Goal: Task Accomplishment & Management: Use online tool/utility

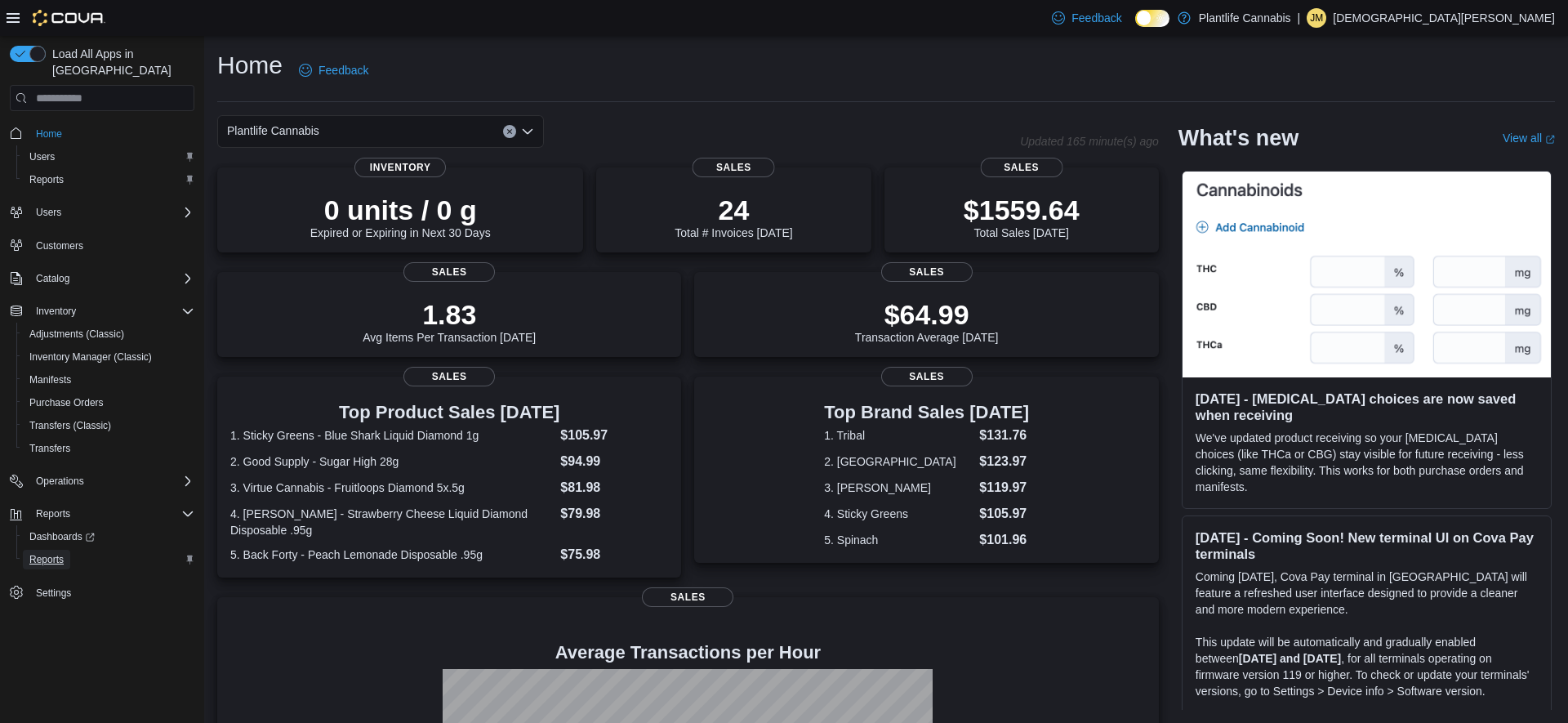
click at [60, 553] on span "Reports" at bounding box center [47, 560] width 34 height 13
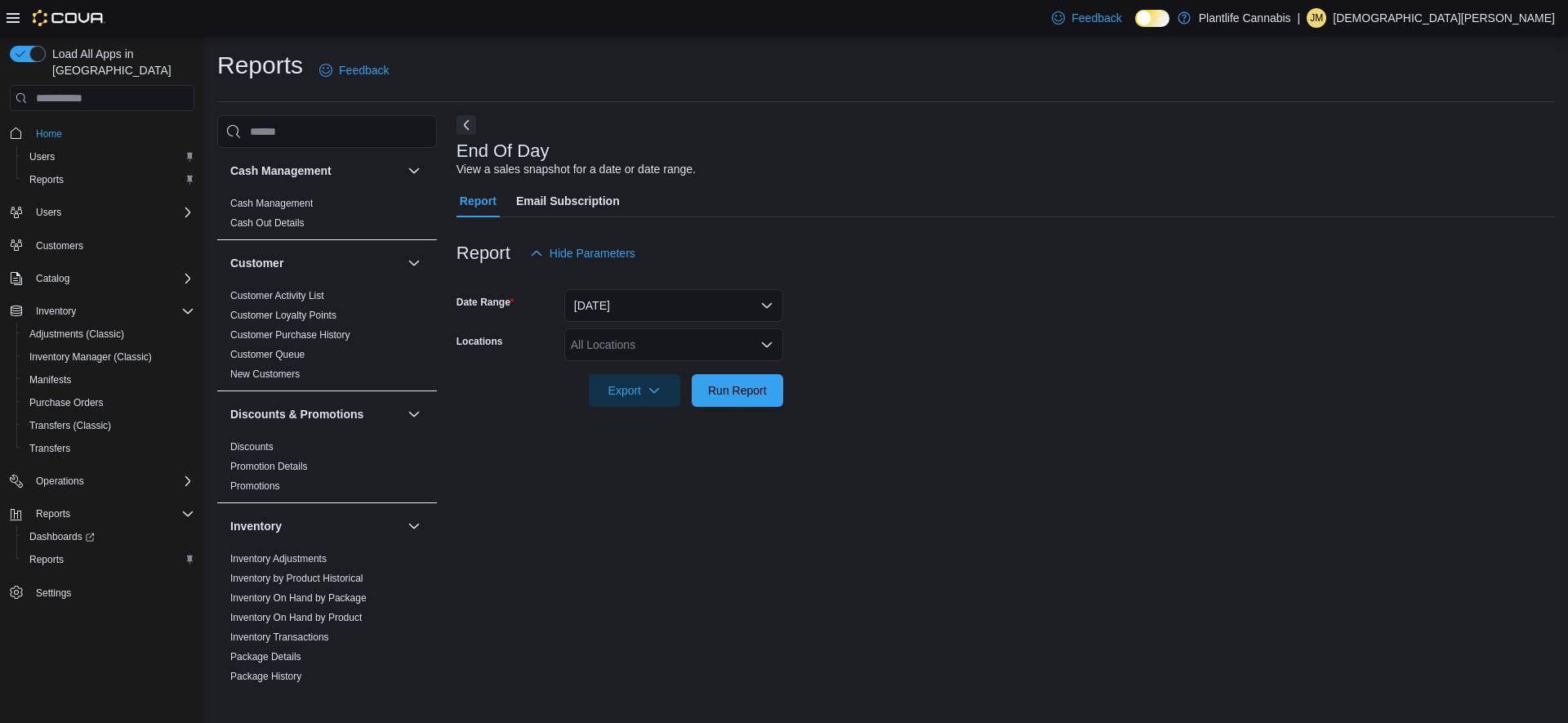
click at [652, 344] on div "All Locations" at bounding box center [673, 345] width 219 height 33
type input "****"
drag, startPoint x: 713, startPoint y: 391, endPoint x: 914, endPoint y: 354, distance: 204.4
click at [713, 391] on span "Calgary - [GEOGRAPHIC_DATA]" at bounding box center [691, 397] width 168 height 16
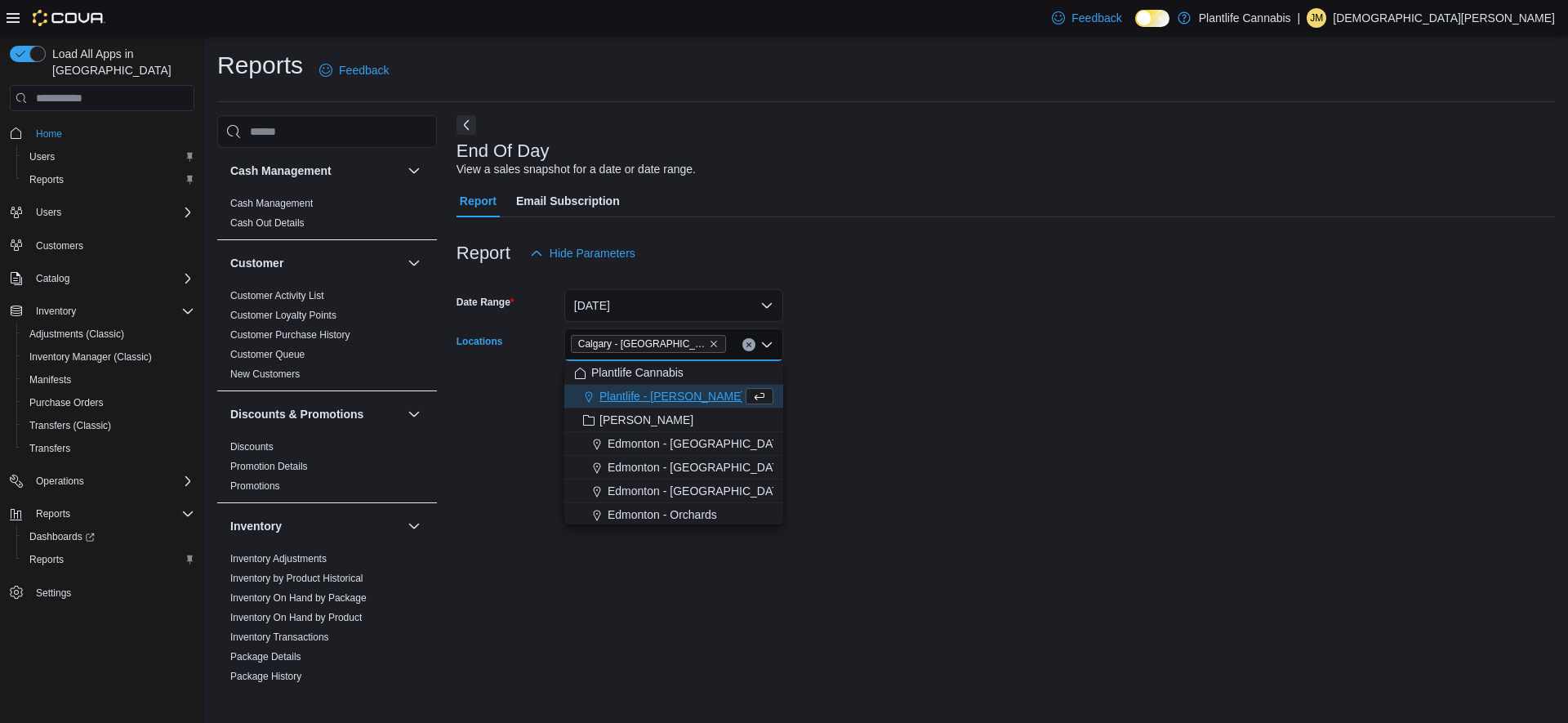
drag, startPoint x: 915, startPoint y: 354, endPoint x: 789, endPoint y: 389, distance: 130.8
click at [913, 354] on form "Date Range [DATE] Locations [GEOGRAPHIC_DATA] - [GEOGRAPHIC_DATA] Combo box. Se…" at bounding box center [1005, 339] width 1099 height 138
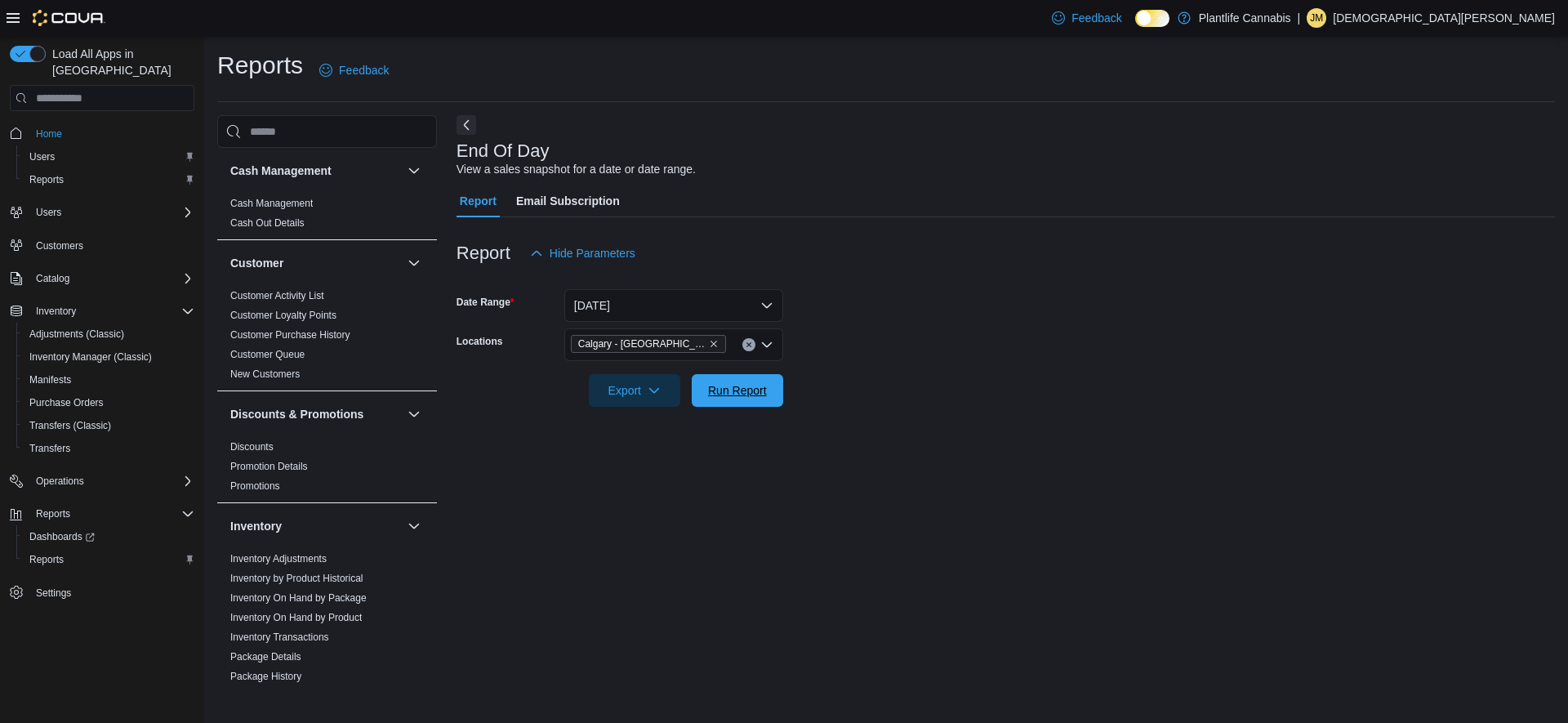
drag, startPoint x: 779, startPoint y: 389, endPoint x: 802, endPoint y: 382, distance: 24.0
click at [779, 389] on button "Run Report" at bounding box center [737, 391] width 92 height 33
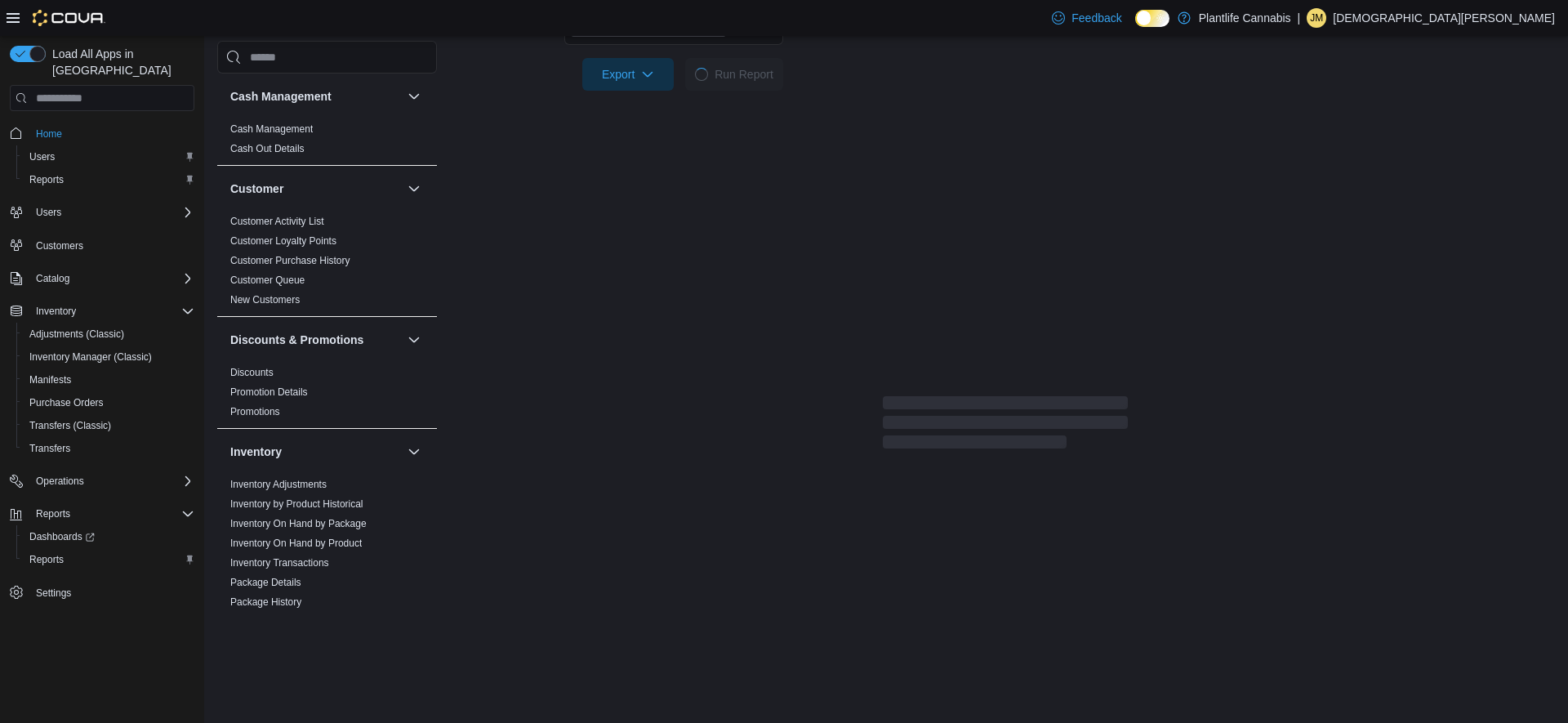
scroll to position [172, 0]
